Goal: Browse casually: Explore the website without a specific task or goal

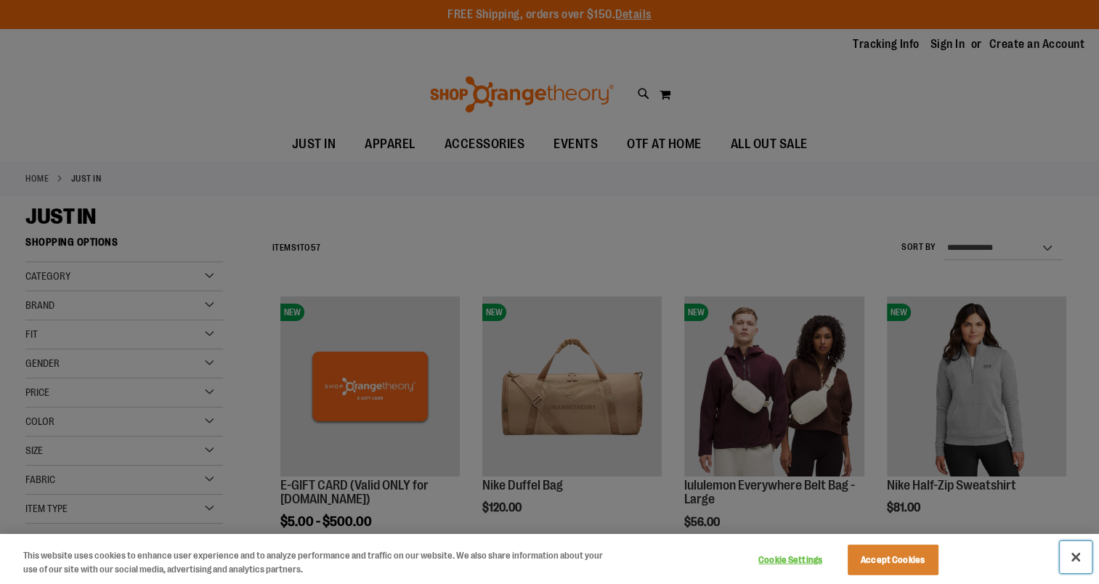
click at [1075, 557] on button "Close" at bounding box center [1076, 557] width 32 height 32
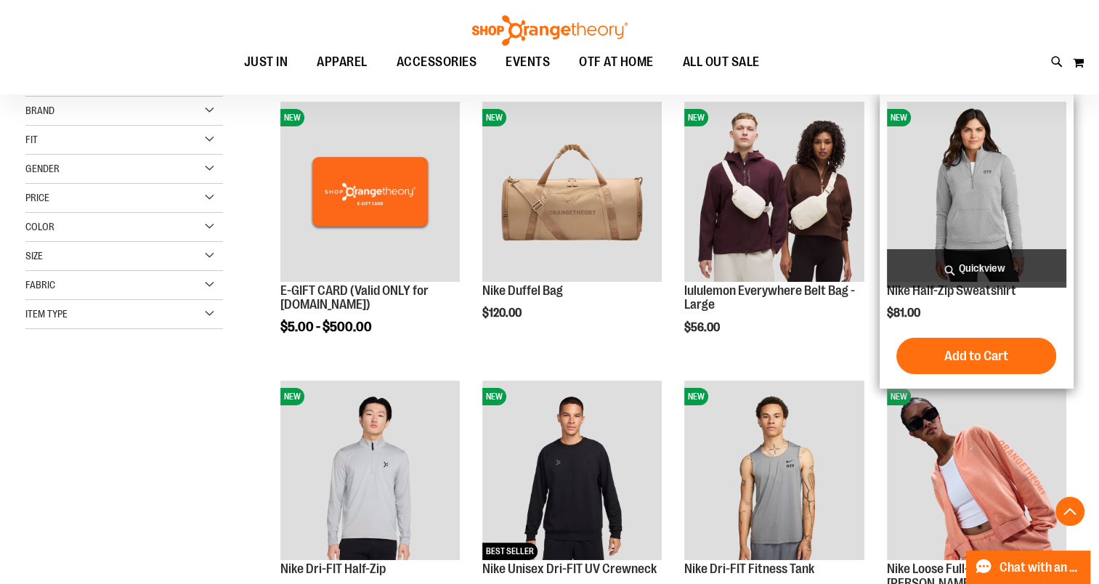
scroll to position [290, 0]
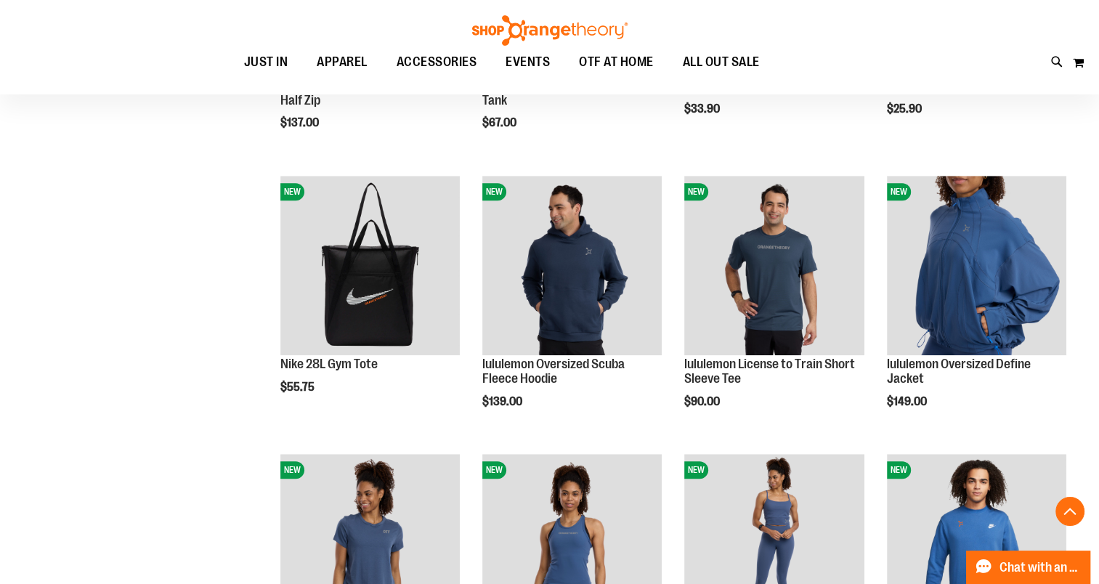
scroll to position [1307, 0]
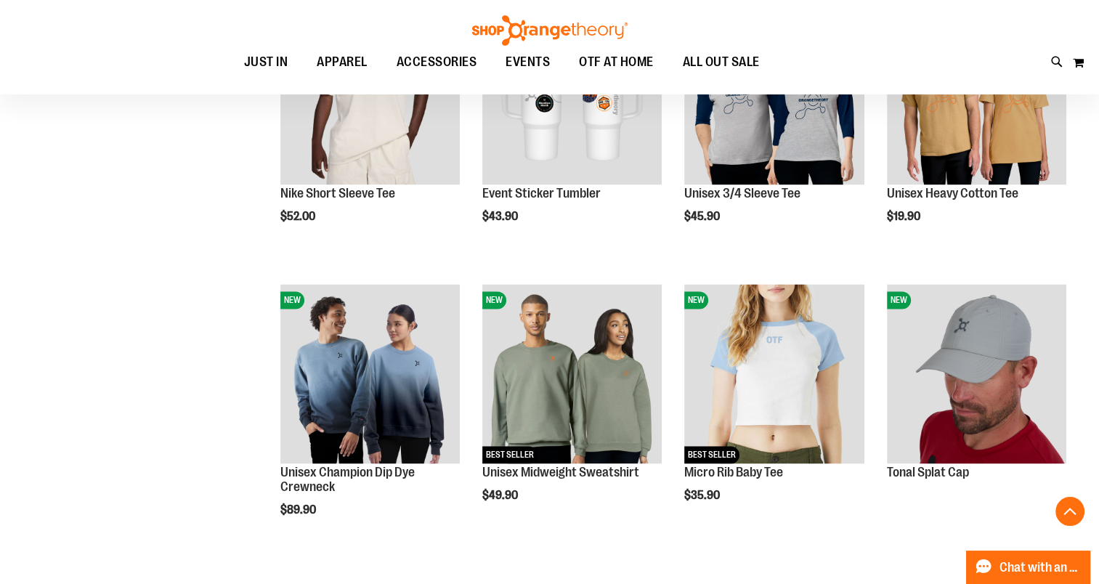
scroll to position [2251, 0]
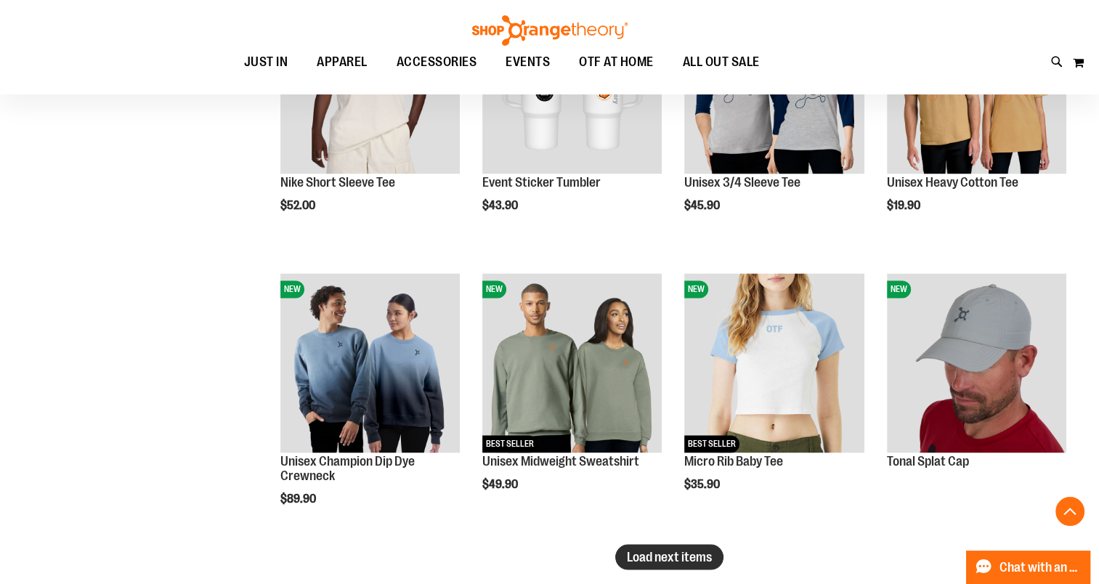
click at [678, 561] on span "Load next items" at bounding box center [669, 556] width 85 height 15
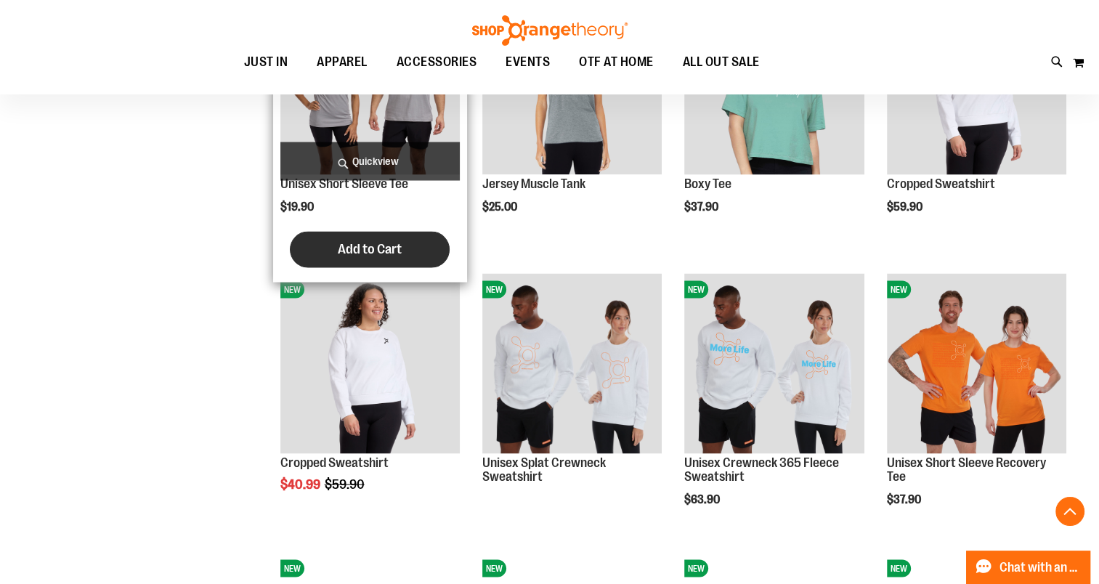
scroll to position [2832, 0]
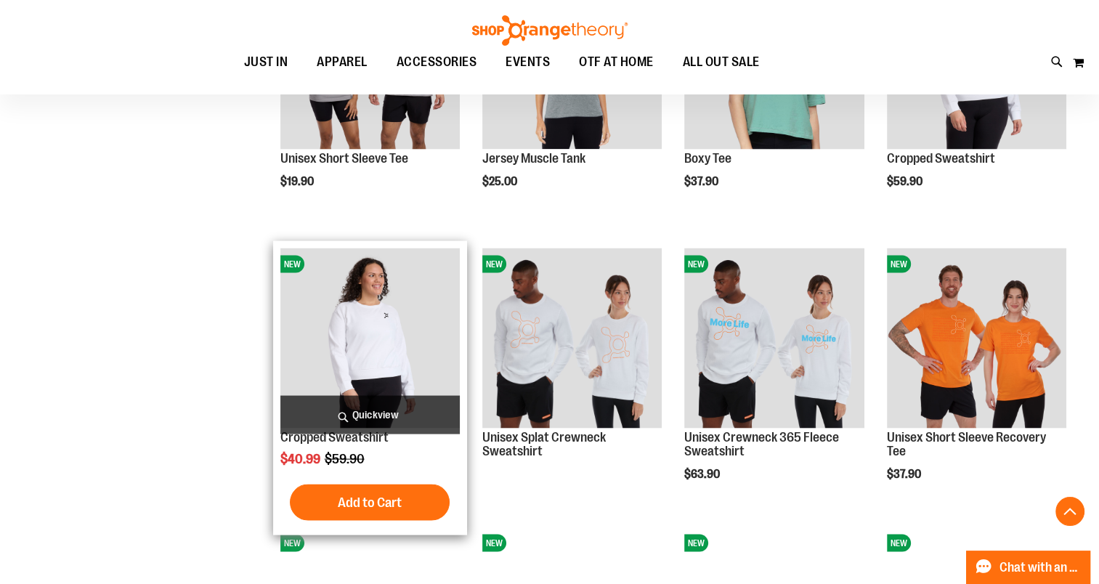
click at [350, 358] on img "product" at bounding box center [369, 337] width 179 height 179
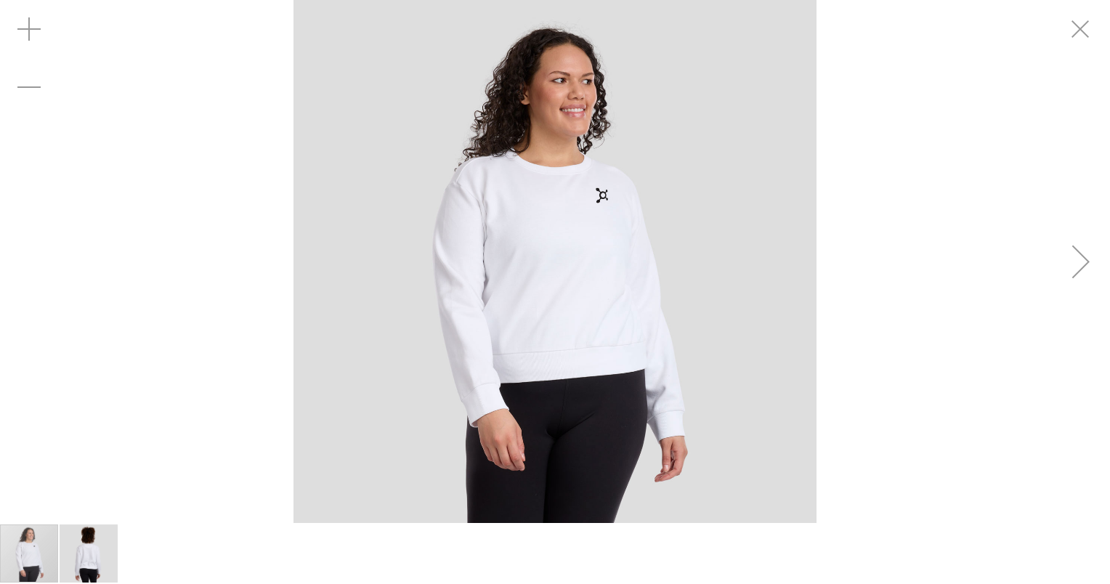
click at [99, 558] on img "image 2 of 2" at bounding box center [89, 553] width 58 height 58
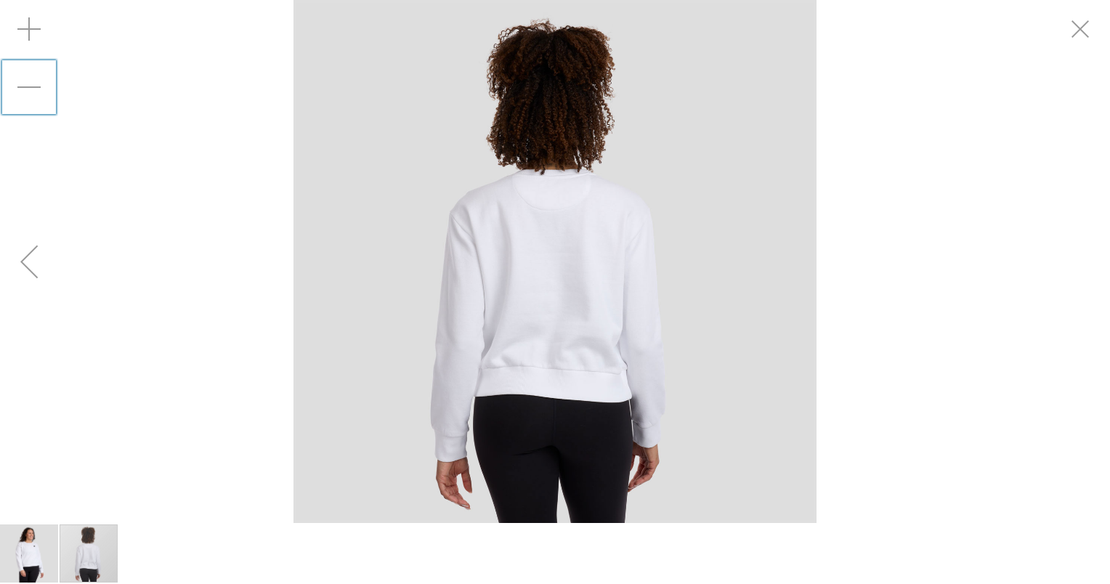
click at [28, 86] on div "Zoom out" at bounding box center [29, 87] width 58 height 58
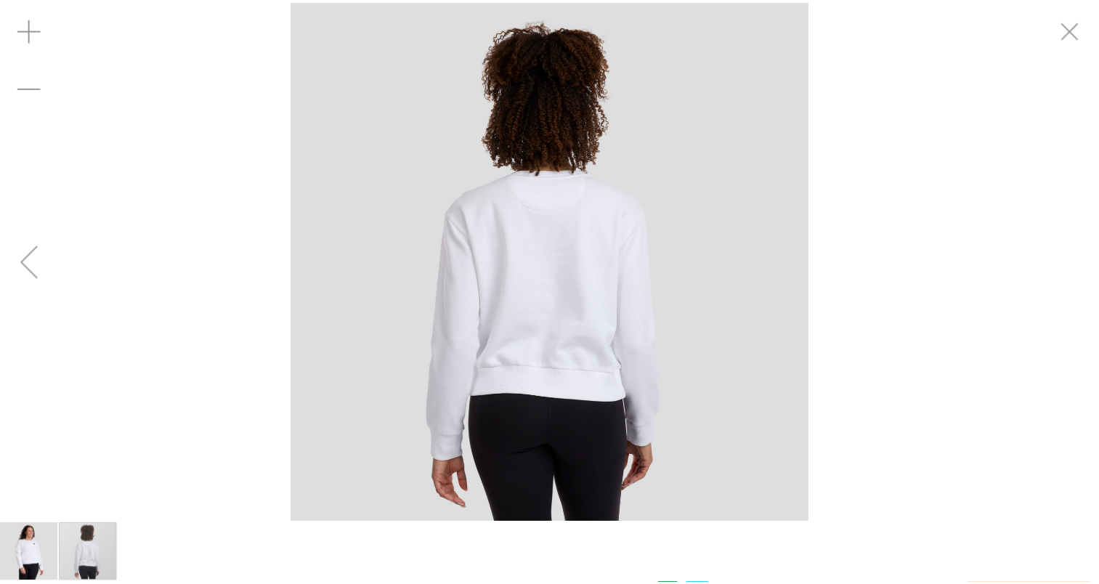
scroll to position [145, 0]
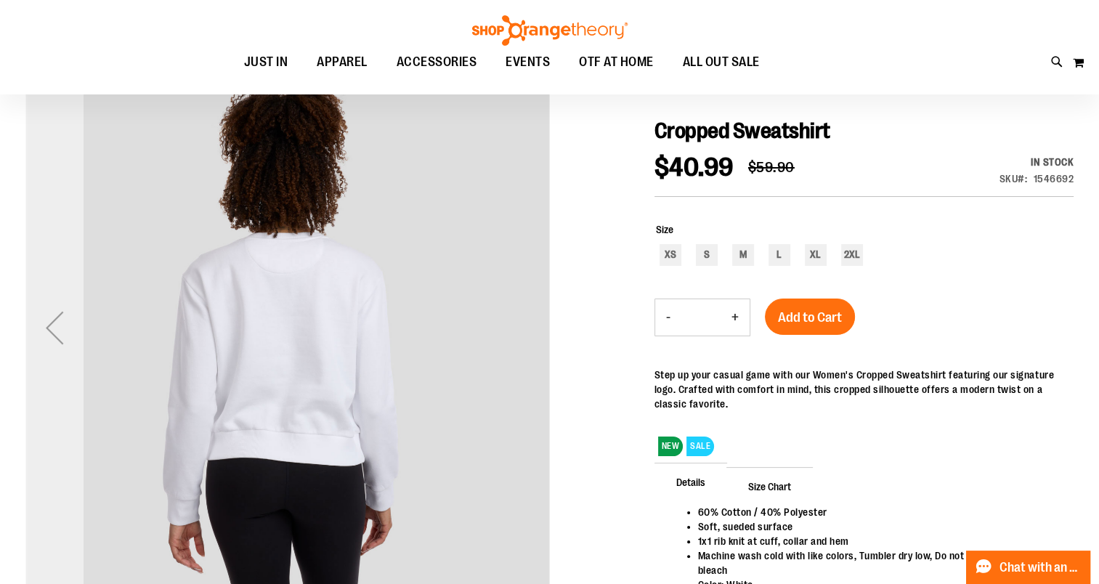
click at [61, 340] on div "Previous" at bounding box center [54, 327] width 58 height 58
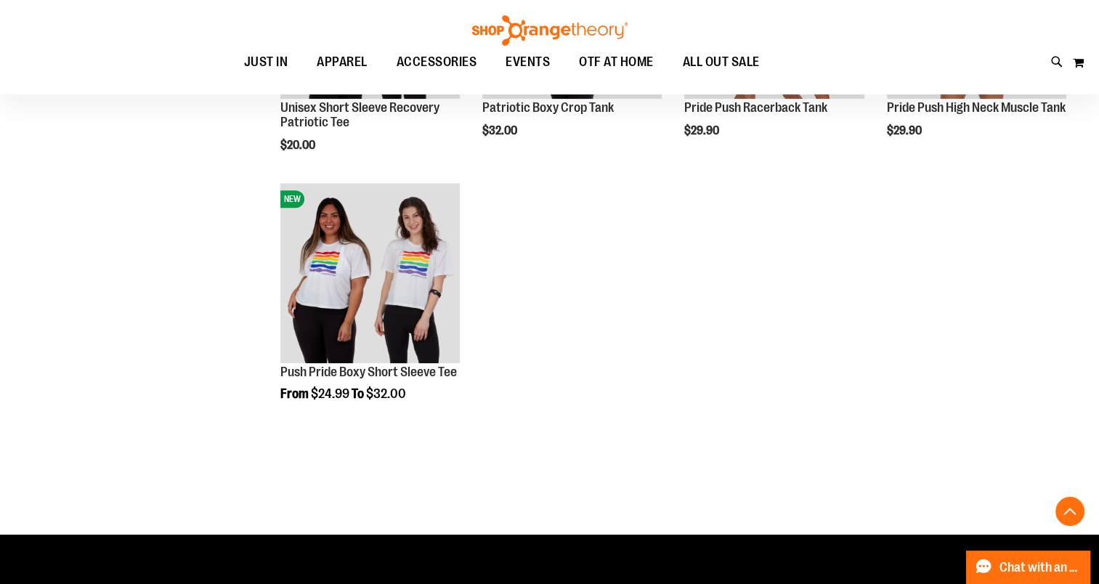
scroll to position [1508, 0]
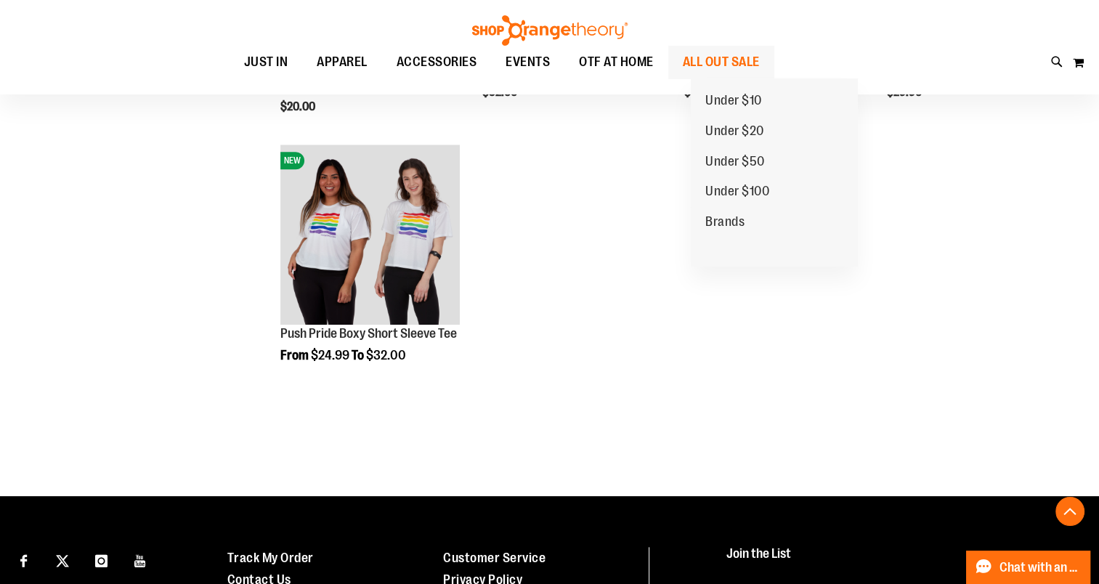
click at [760, 69] on span "ALL OUT SALE" at bounding box center [721, 62] width 77 height 33
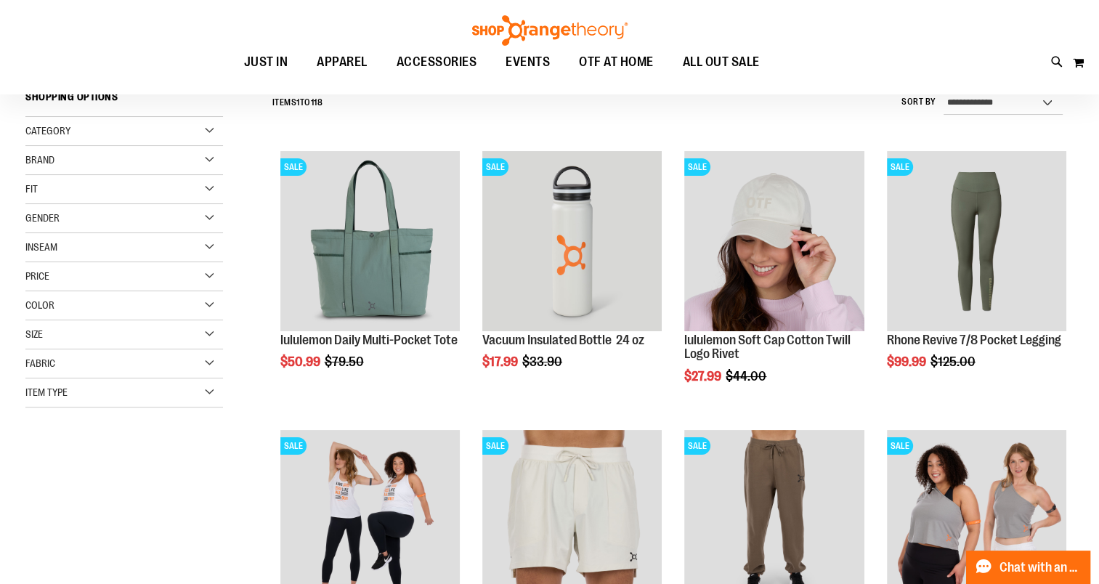
scroll to position [362, 0]
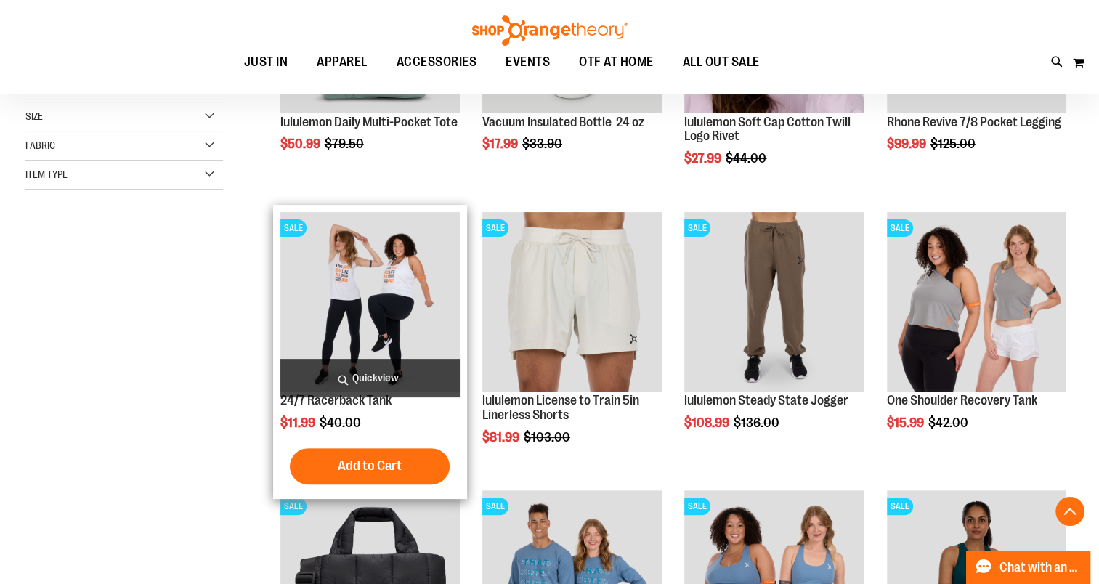
click at [360, 326] on img "product" at bounding box center [369, 301] width 179 height 179
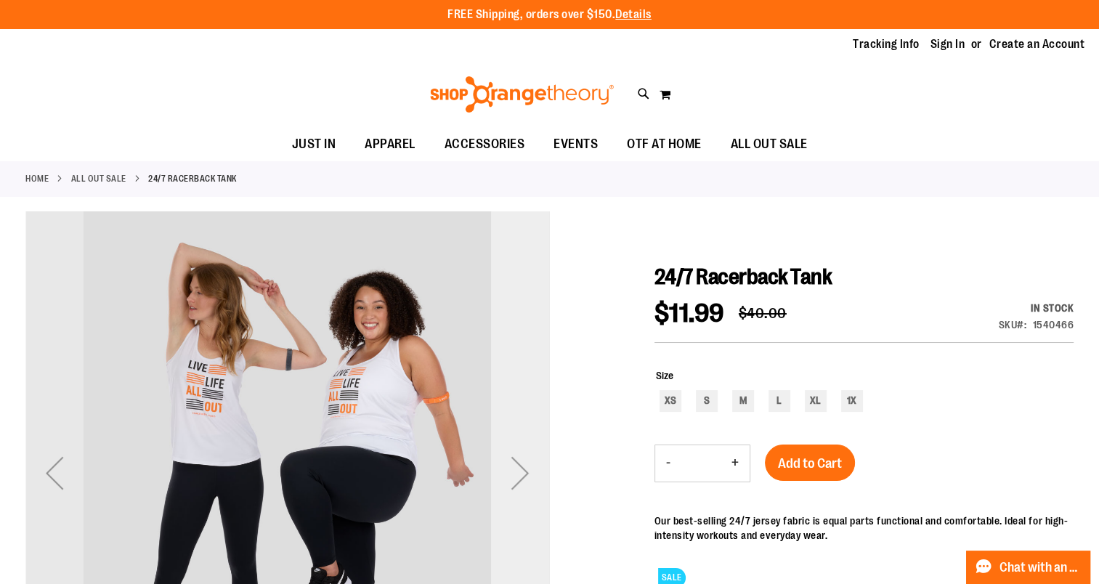
click at [523, 473] on div "Next" at bounding box center [520, 473] width 58 height 58
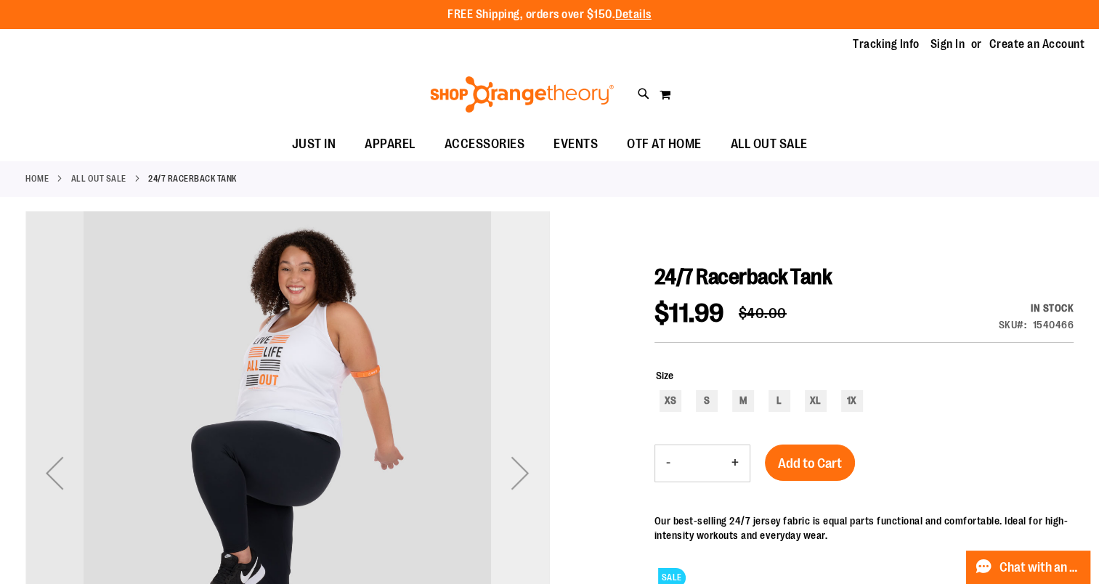
click at [523, 473] on div "Next" at bounding box center [520, 473] width 58 height 58
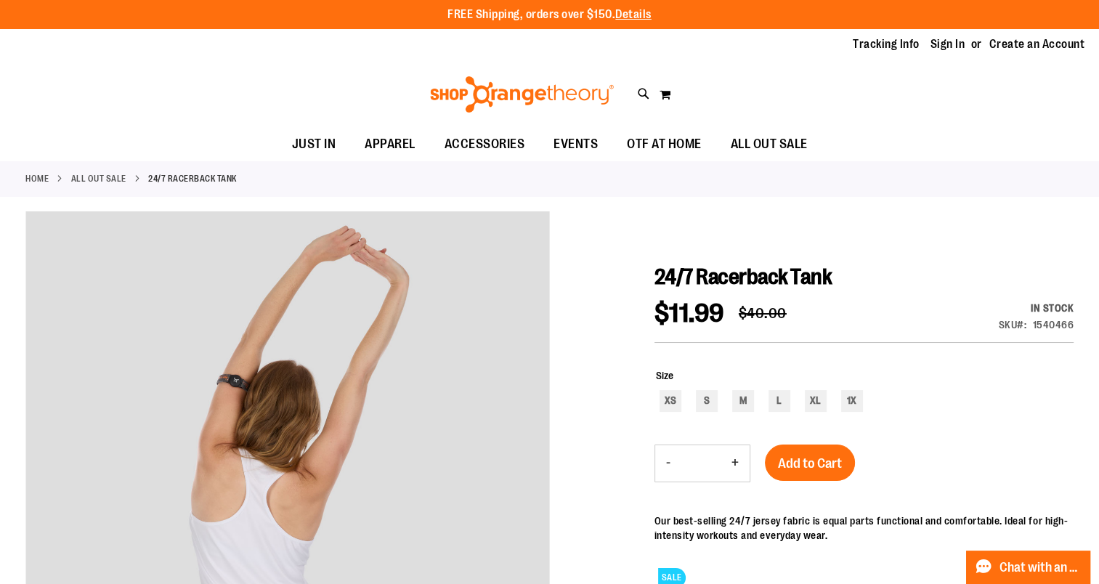
click at [87, 177] on link "ALL OUT SALE" at bounding box center [98, 178] width 55 height 13
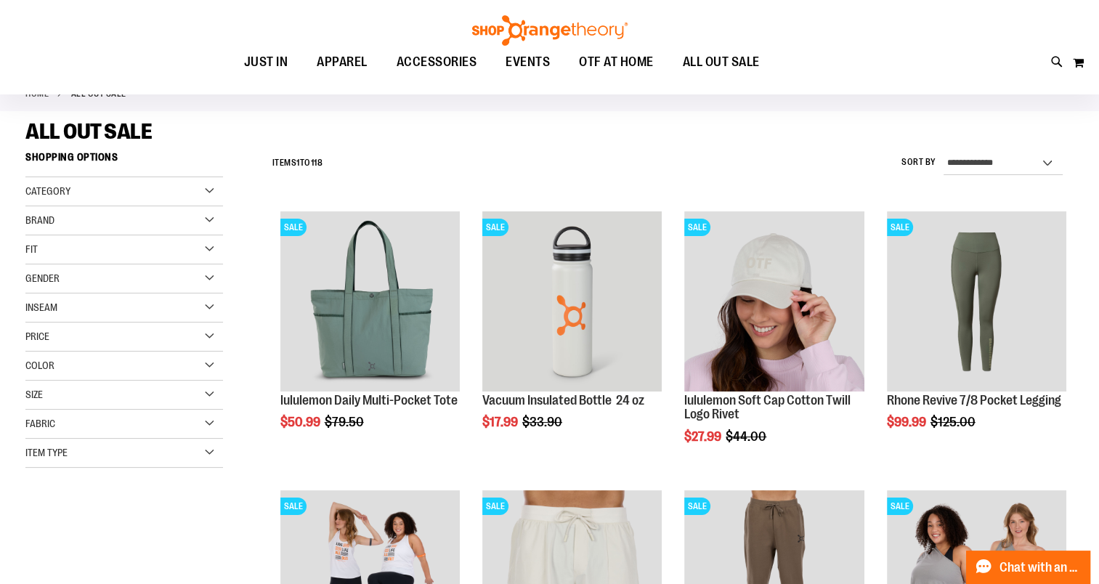
scroll to position [290, 0]
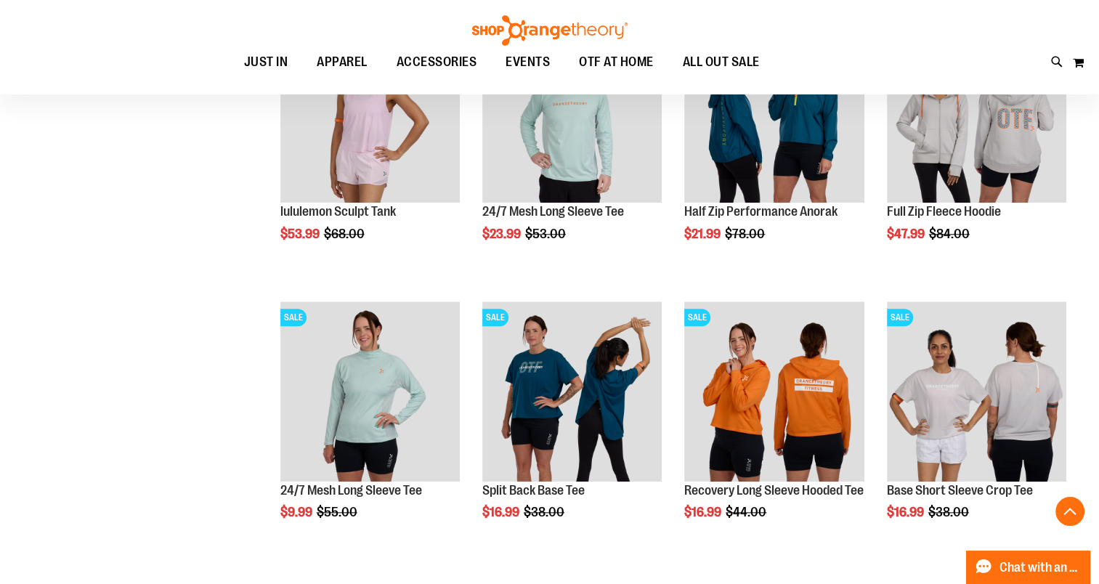
scroll to position [1524, 0]
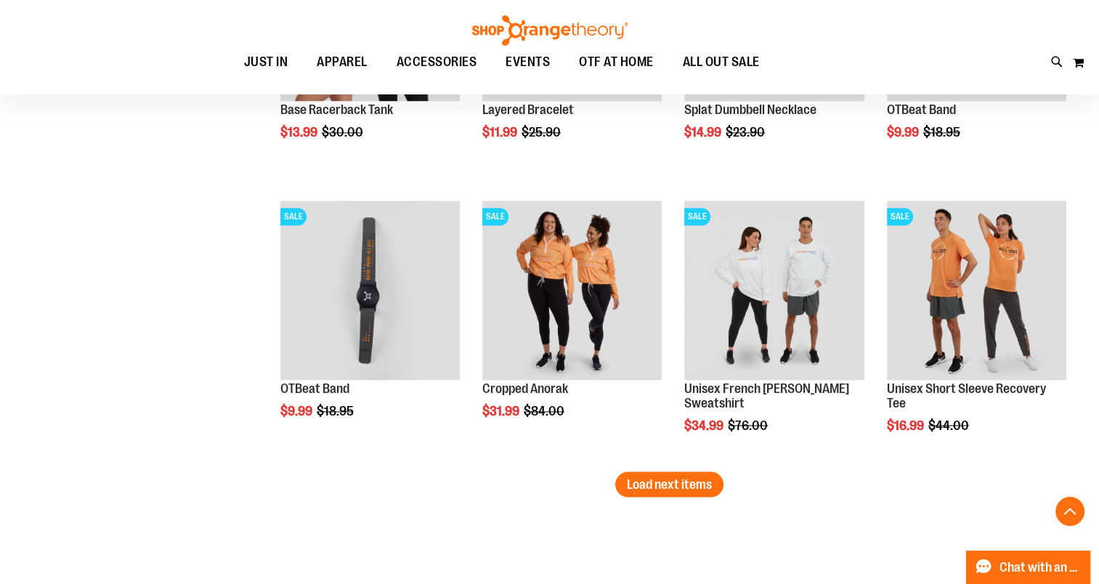
scroll to position [2630, 0]
